Goal: Information Seeking & Learning: Learn about a topic

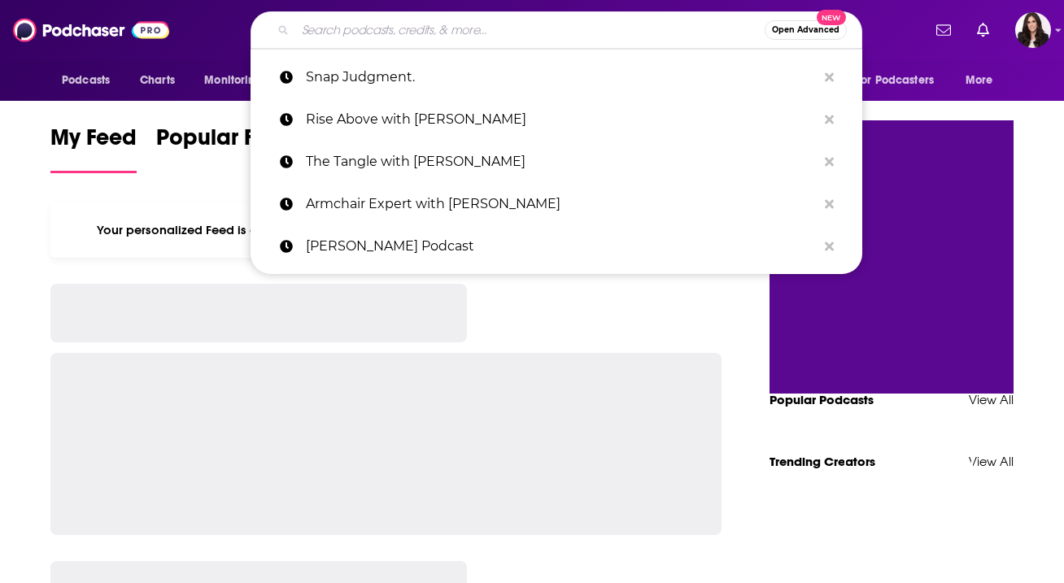
click at [493, 35] on input "Search podcasts, credits, & more..." at bounding box center [529, 30] width 469 height 26
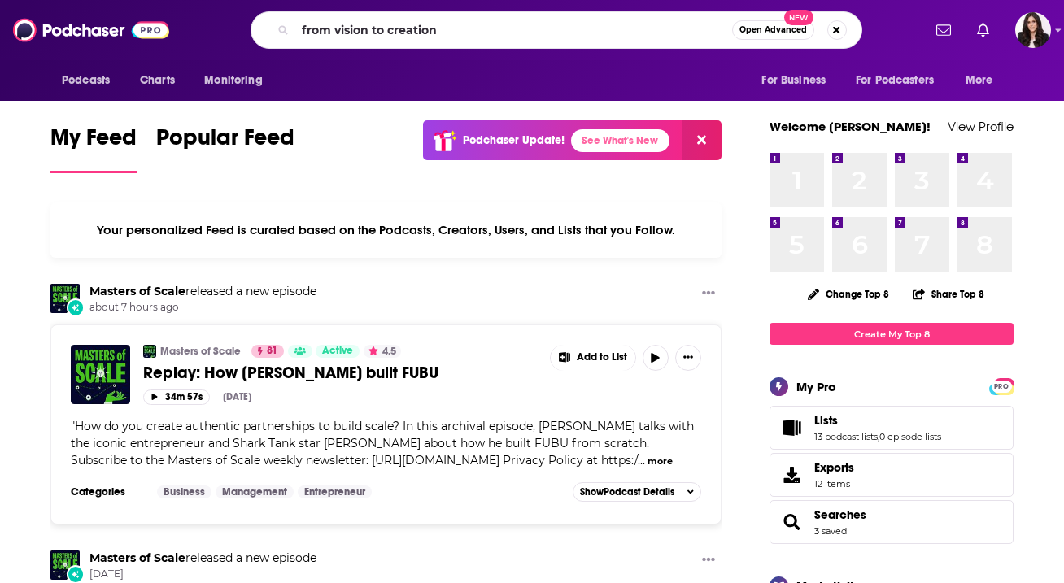
type input "from vision to creation"
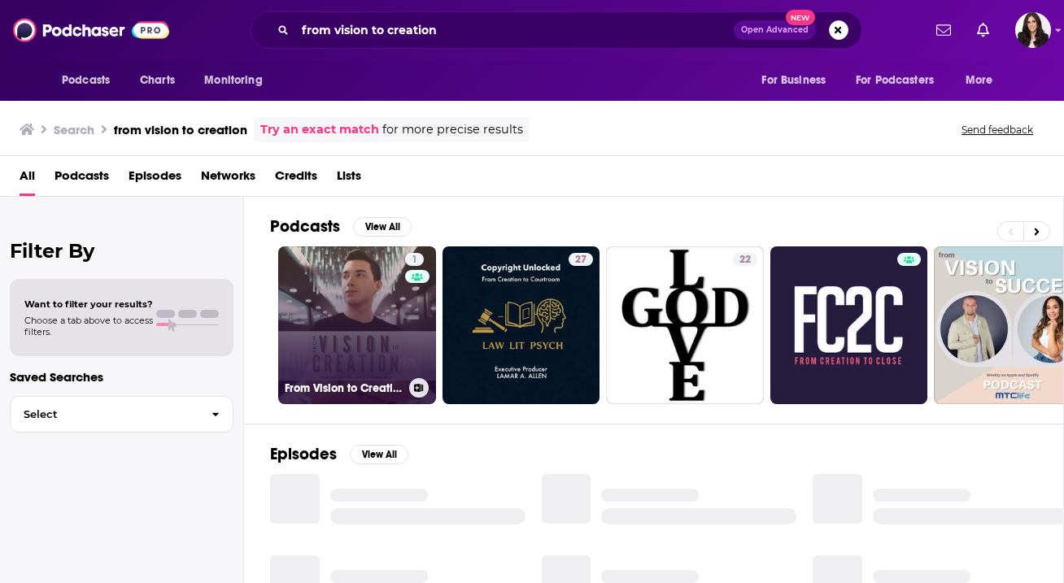
click at [351, 345] on link "1 From Vision to Creation" at bounding box center [357, 325] width 158 height 158
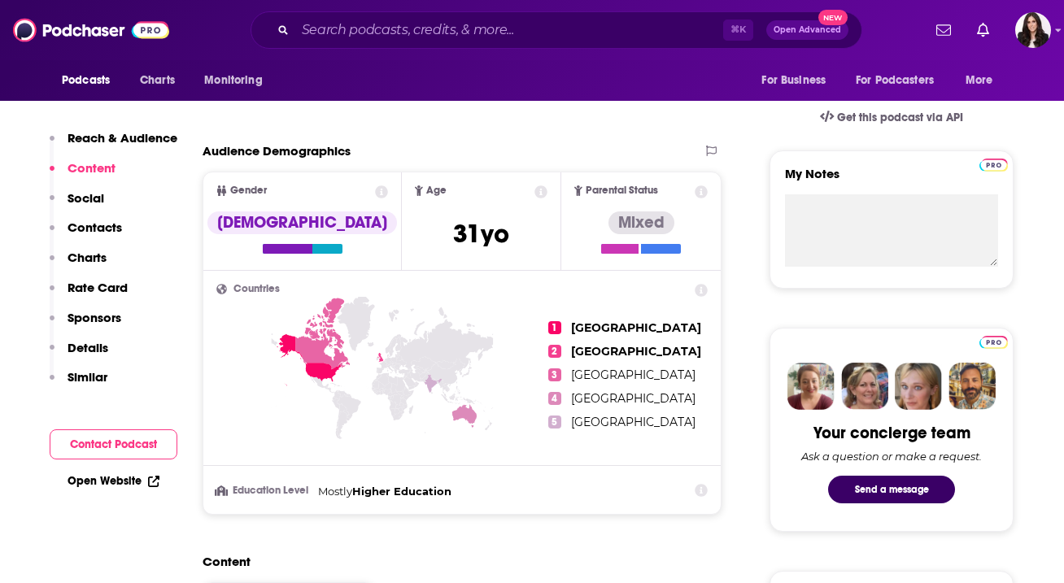
scroll to position [510, 0]
